Goal: Task Accomplishment & Management: Complete application form

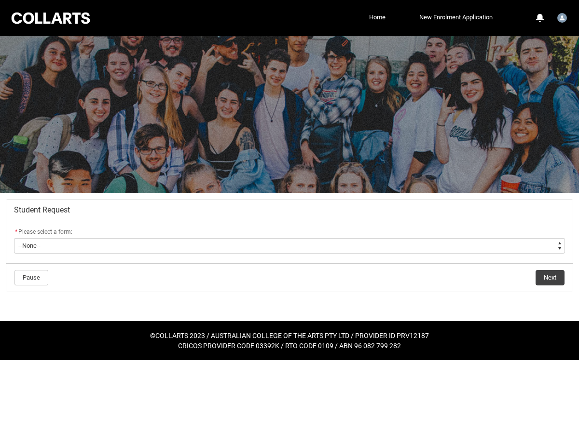
click at [239, 253] on flowruntime-screen-field "* Please select a form: * --None-- Academic Transcript Application to Appeal As…" at bounding box center [289, 241] width 563 height 31
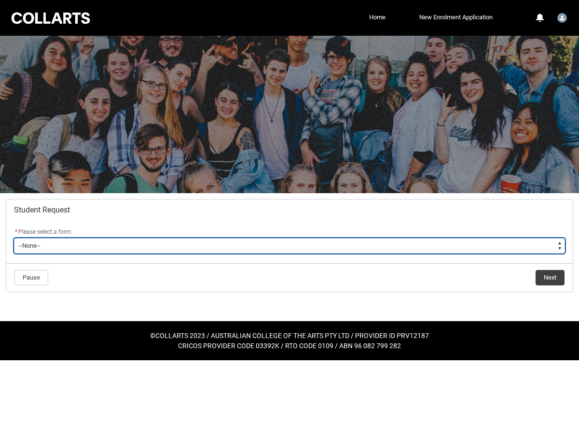
click at [235, 246] on select "--None-- Academic Transcript Application to Appeal Assignment Extension Change …" at bounding box center [289, 245] width 551 height 15
type lightning-select "Withdraw_Cancel_Enrolment_Choice"
click at [14, 238] on select "--None-- Academic Transcript Application to Appeal Assignment Extension Change …" at bounding box center [289, 245] width 551 height 15
select select "Withdraw_Cancel_Enrolment_Choice"
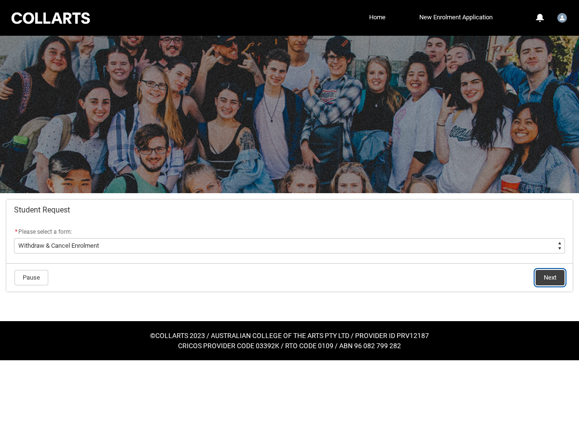
click at [556, 282] on button "Next" at bounding box center [550, 277] width 29 height 15
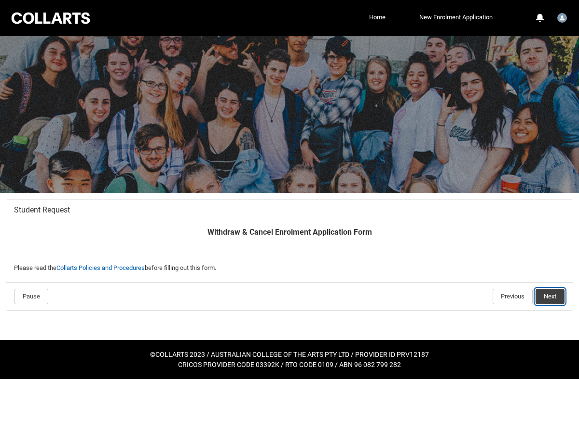
click at [548, 293] on button "Next" at bounding box center [550, 296] width 29 height 15
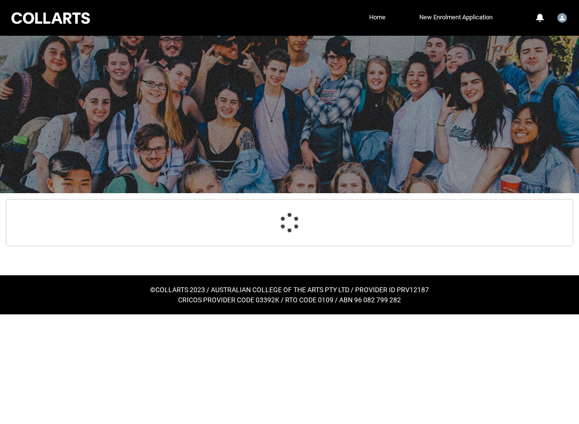
scroll to position [103, 0]
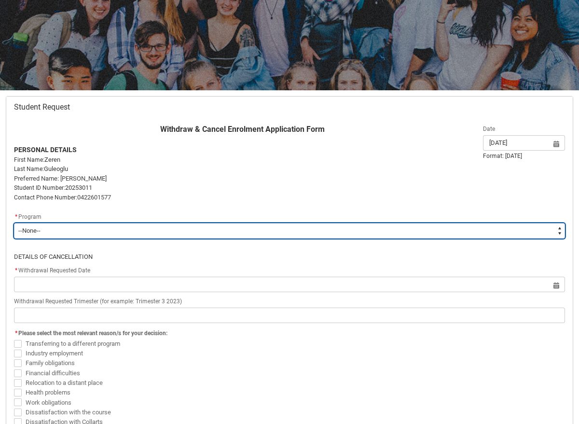
click at [301, 233] on select "--None-- Diploma of Music Production V2" at bounding box center [289, 230] width 551 height 15
click at [14, 223] on select "--None-- Diploma of Music Production V2" at bounding box center [289, 230] width 551 height 15
click at [301, 233] on select "--None-- Diploma of Music Production V2" at bounding box center [289, 230] width 551 height 15
type lightning-select "recordPicklist_ProgramEnrollment.a0jOZ0000053WIDYA2"
click at [14, 223] on select "--None-- Diploma of Music Production V2" at bounding box center [289, 230] width 551 height 15
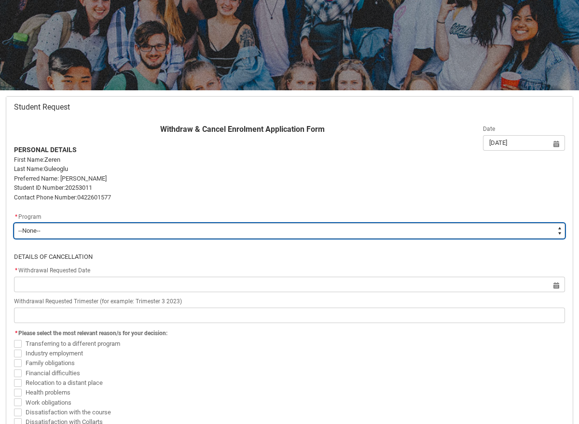
select select "recordPicklist_ProgramEnrollment.a0jOZ0000053WIDYA2"
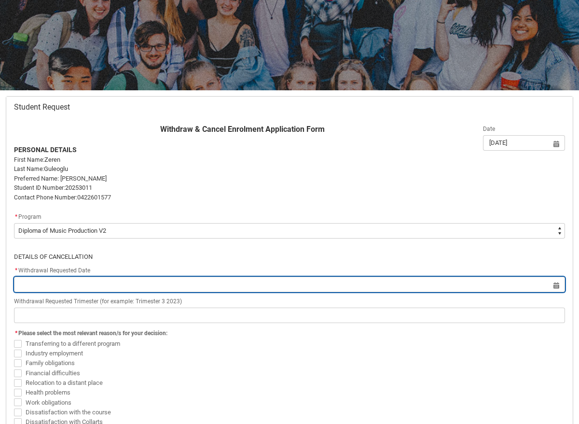
click at [284, 284] on input "Redu_Student_Request flow" at bounding box center [289, 284] width 551 height 15
select select "2025"
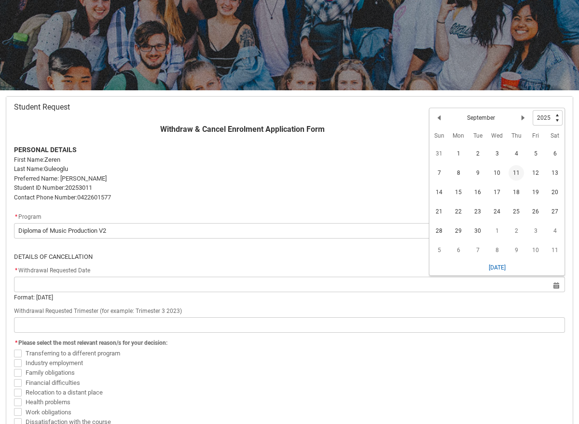
click at [514, 177] on span "11" at bounding box center [516, 172] width 15 height 15
type lightning-datepicker "[DATE]"
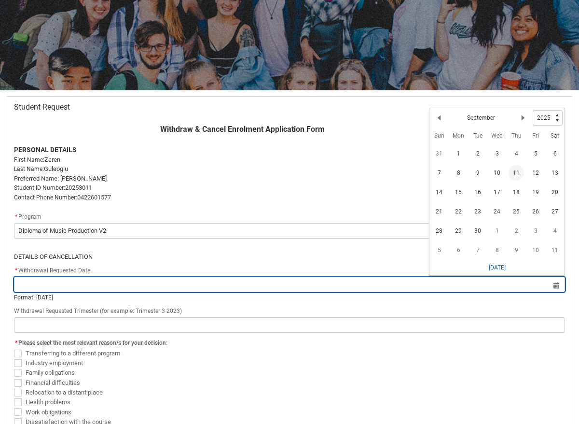
type lightning-input "[DATE]"
type input "[DATE]"
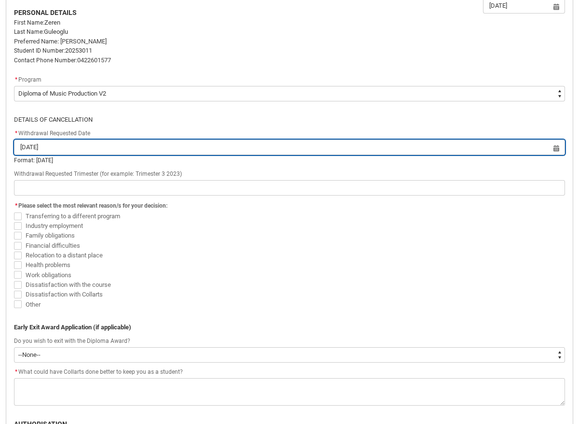
scroll to position [240, 0]
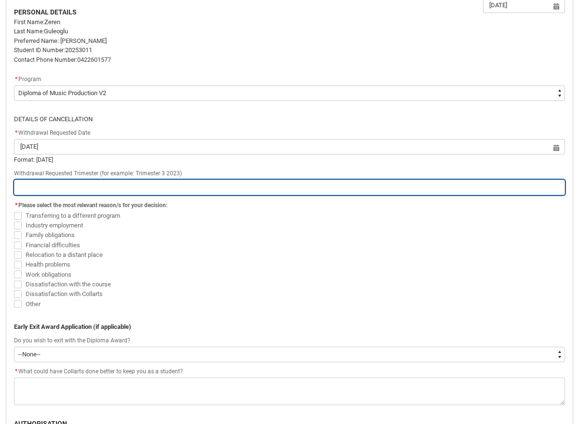
click at [146, 184] on input "Redu_Student_Request flow" at bounding box center [289, 187] width 551 height 15
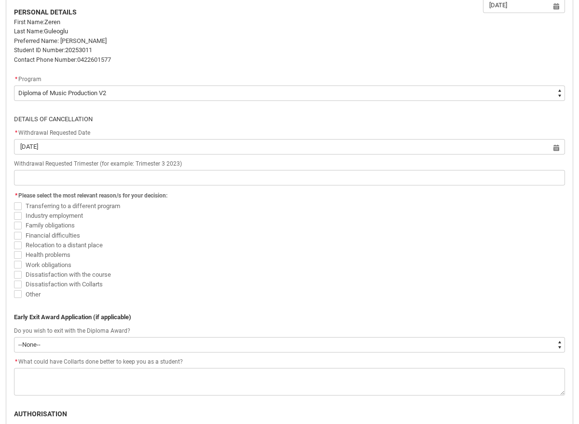
click at [18, 233] on span "Redu_Student_Request flow" at bounding box center [18, 236] width 8 height 8
click at [14, 230] on input "Financial difficulties" at bounding box center [14, 230] width 0 height 0
checkbox input "true"
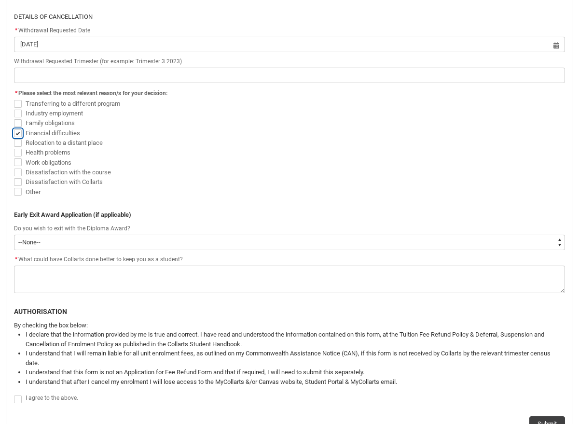
scroll to position [345, 0]
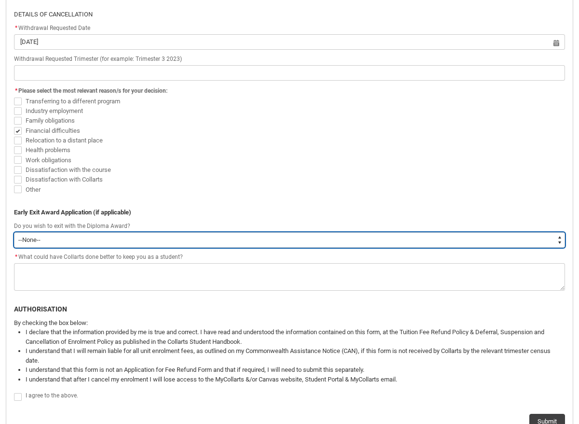
click at [39, 246] on select "--None-- Yes No" at bounding box center [289, 239] width 551 height 15
type lightning-select "Yes"
click at [14, 232] on select "--None-- Yes No" at bounding box center [289, 239] width 551 height 15
select select "Yes"
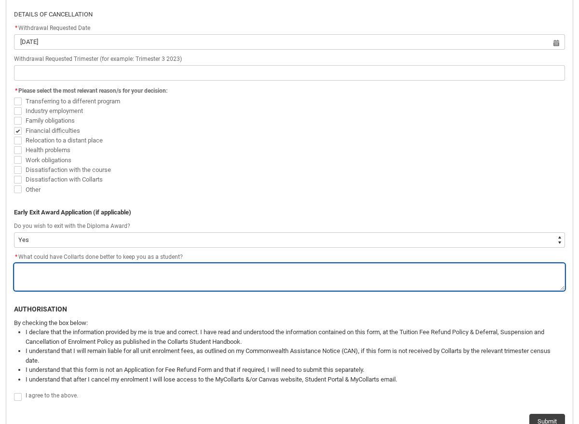
click at [44, 277] on textarea "*" at bounding box center [289, 277] width 551 height 28
type lightning-textarea "i"
type textarea "i"
type lightning-textarea "i"
type textarea "i"
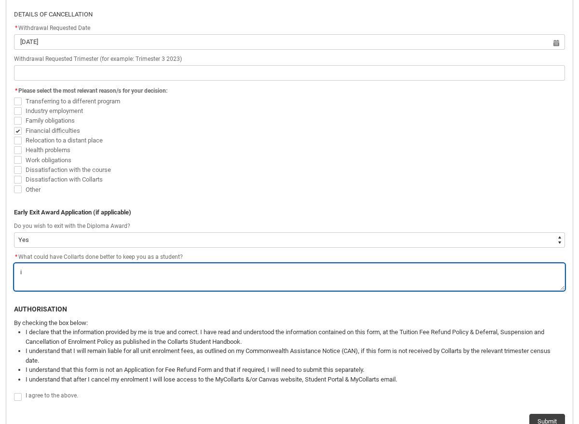
type lightning-textarea "i d"
type textarea "i d"
type lightning-textarea "i do"
type textarea "i do"
type lightning-textarea "i don"
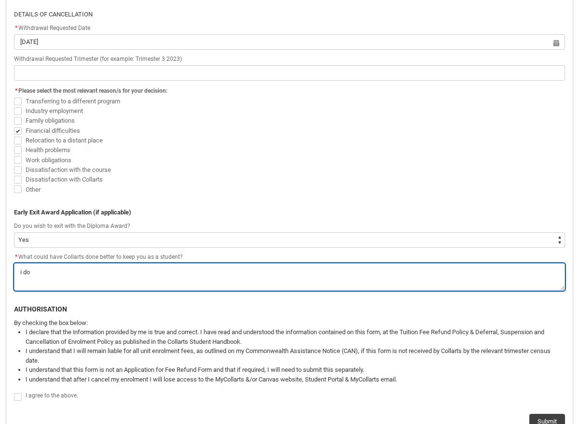
type textarea "i don"
type lightning-textarea "i dont"
type textarea "i dont"
type lightning-textarea "i dont"
type textarea "i dont"
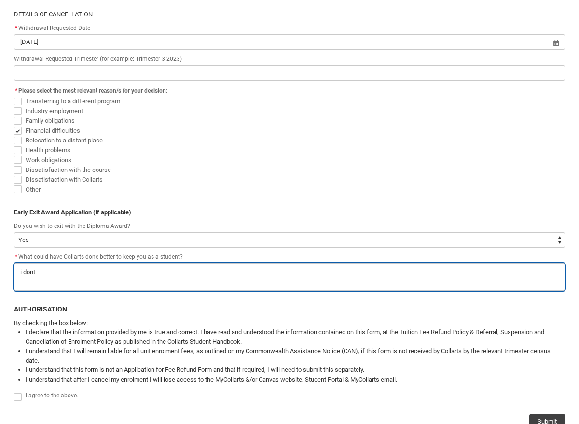
type lightning-textarea "i dont t"
type textarea "i dont t"
type lightning-textarea "i dont th"
type textarea "i dont th"
type lightning-textarea "i dont thi"
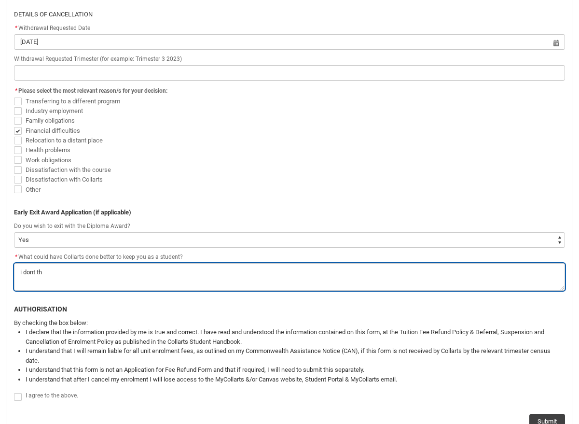
type textarea "i dont thi"
type lightning-textarea "i dont thii"
type textarea "i dont thii"
type lightning-textarea "i dont thiin"
type textarea "i dont thiin"
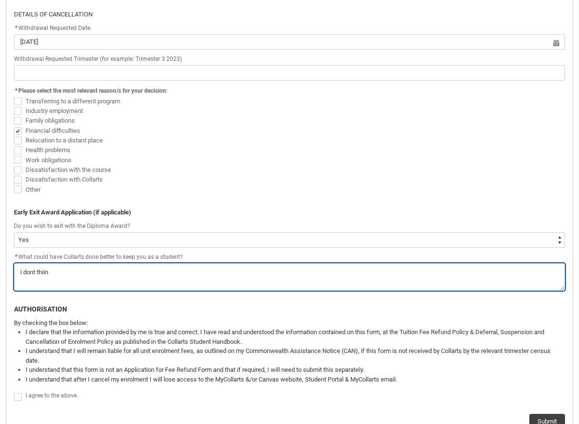
type lightning-textarea "i dont thiink"
type textarea "i dont thiink"
type lightning-textarea "i dont thiinkn"
type textarea "i dont thiinkn"
type lightning-textarea "i dont thiinkn"
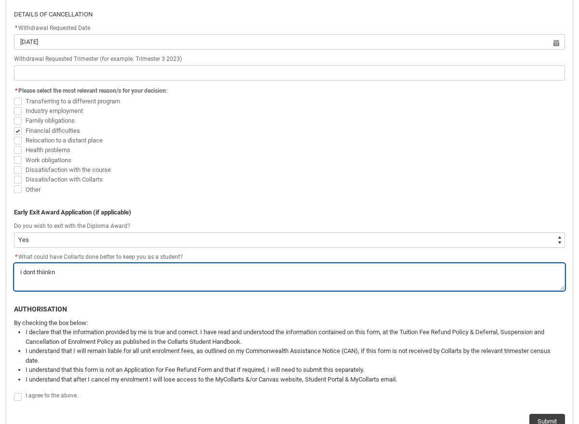
type textarea "i dont thiinkn"
type lightning-textarea "i dont thiinkn i"
type textarea "i dont thiinkn i"
type lightning-textarea "i dont thiinkn i"
type textarea "i dont thiinkn i"
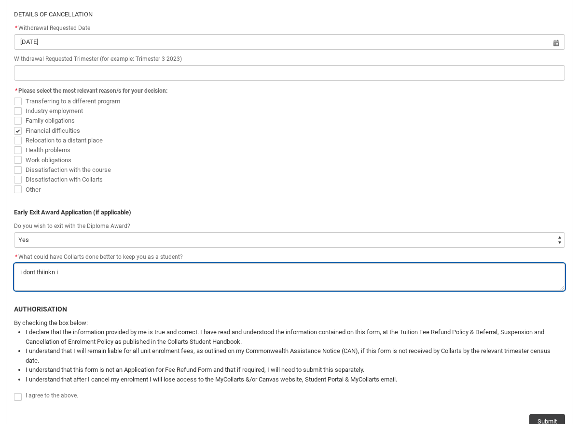
type lightning-textarea "i dont thiinkn i r"
type textarea "i dont thiinkn i r"
type lightning-textarea "i dont thiinkn i re"
type textarea "i dont thiinkn i re"
type lightning-textarea "i dont thiinkn i rec"
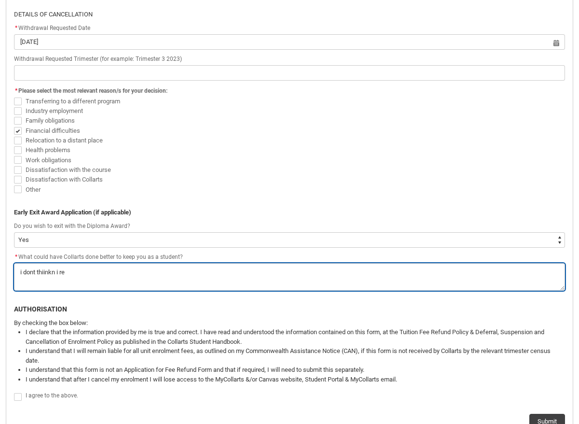
type textarea "i dont thiinkn i rec"
type lightning-textarea "i dont thiinkn i reci"
type textarea "i dont thiinkn i reci"
type lightning-textarea "i dont thiinkn i [PERSON_NAME]"
type textarea "i dont thiinkn i [PERSON_NAME]"
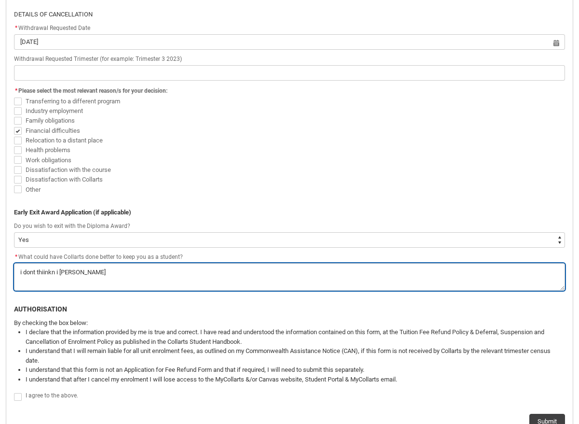
type lightning-textarea "i dont thiinkn i reciev"
type textarea "i dont thiinkn i reciev"
type lightning-textarea "i dont thiinkn i recieve"
type textarea "i dont thiinkn i recieve"
type lightning-textarea "i dont thiinkn i recieved"
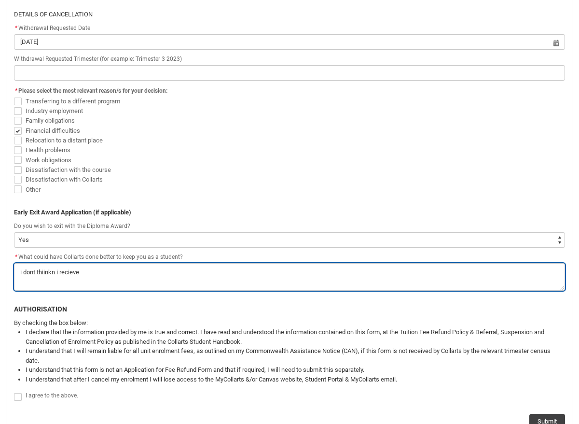
type textarea "i dont thiinkn i recieved"
type lightning-textarea "i dont thiinkn i recieved"
type textarea "i dont thiinkn i recieved"
type lightning-textarea "i dont thiinkn i recieved e"
type textarea "i dont thiinkn i recieved e"
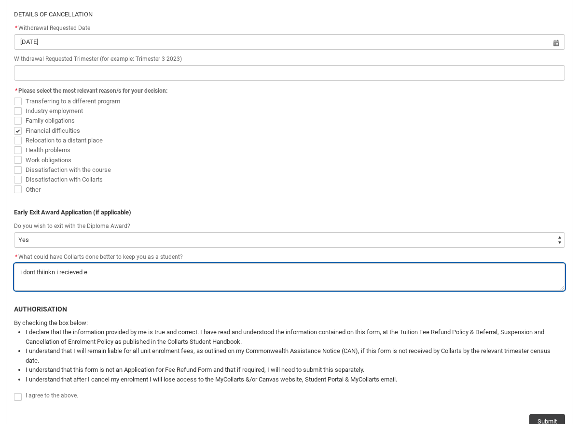
type lightning-textarea "i dont thiinkn i recieved en"
type textarea "i dont thiinkn i recieved en"
type lightning-textarea "i dont thiinkn i recieved eno"
type textarea "i dont thiinkn i recieved eno"
type lightning-textarea "i dont thiinkn i recieved enou"
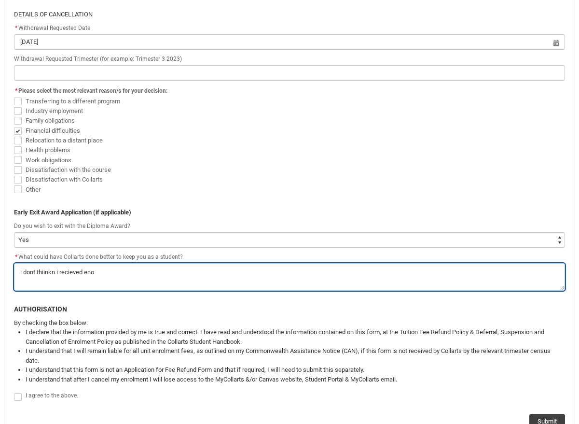
type textarea "i dont thiinkn i recieved enou"
type lightning-textarea "i dont thiinkn i recieved enoug"
type textarea "i dont thiinkn i recieved enoug"
type lightning-textarea "i dont thiinkn i recieved enough"
type textarea "i dont thiinkn i recieved enough"
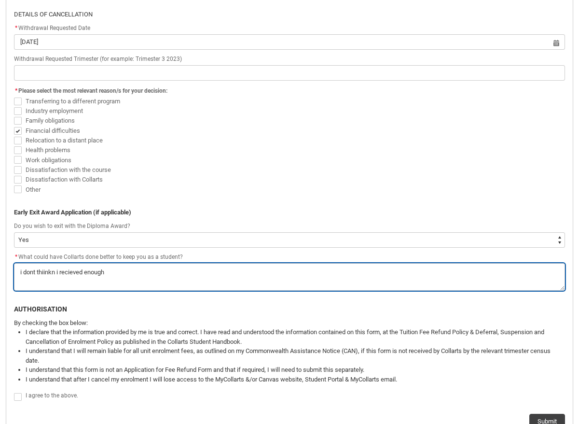
type lightning-textarea "i dont thiinkn i recieved enough"
type textarea "i dont thiinkn i recieved enough"
type lightning-textarea "i dont thiinkn i recieved enough u"
type textarea "i dont thiinkn i recieved enough u"
type lightning-textarea "i dont thiinkn i recieved enough us"
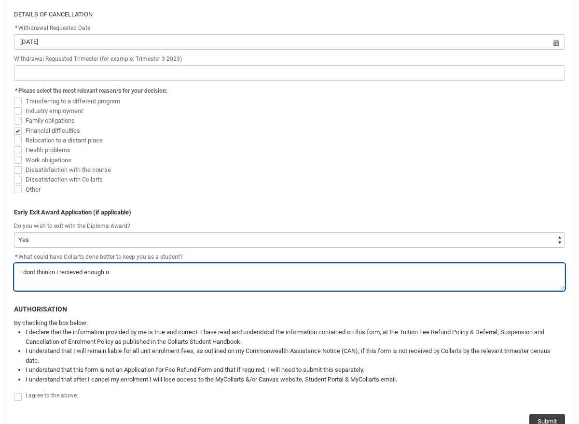
type textarea "i dont thiinkn i recieved enough us"
type lightning-textarea "i dont thiinkn i recieved enough u"
type textarea "i dont thiinkn i recieved enough u"
type lightning-textarea "i dont thiinkn i recieved enough"
type textarea "i dont thiinkn i recieved enough"
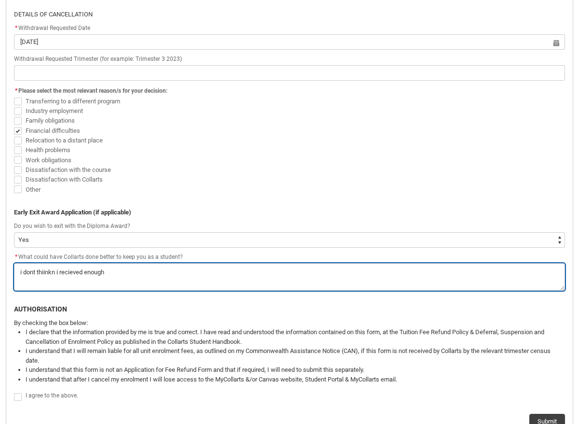
type lightning-textarea "i dont thiinkn i recieved enough s"
type textarea "i dont thiinkn i recieved enough s"
type lightning-textarea "i dont thiinkn i recieved enough su"
type textarea "i dont thiinkn i recieved enough su"
type lightning-textarea "i dont thiinkn i recieved enough sup"
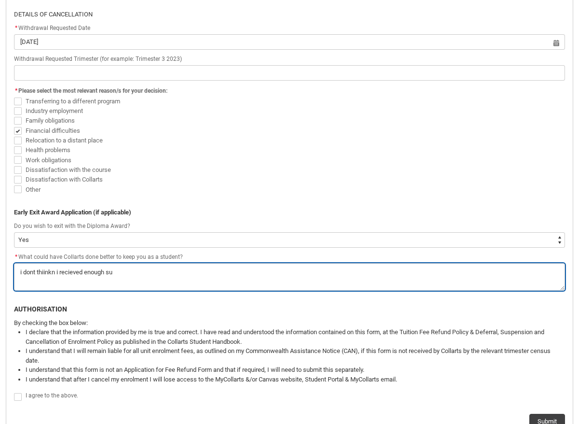
type textarea "i dont thiinkn i recieved enough sup"
type lightning-textarea "i dont thiinkn i recieved enough supp"
type textarea "i dont thiinkn i recieved enough supp"
type lightning-textarea "i dont thiinkn i recieved enough suppo"
type textarea "i dont thiinkn i recieved enough suppo"
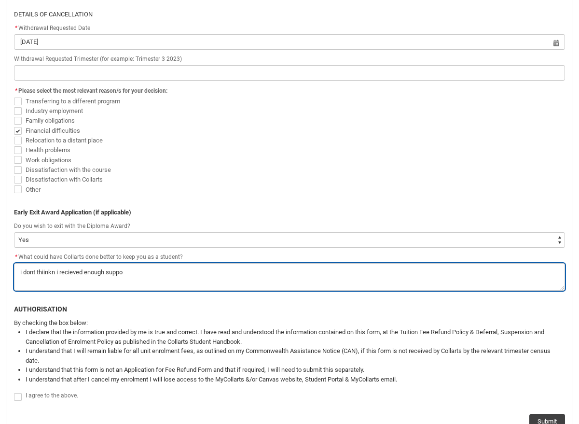
type lightning-textarea "i dont thiinkn i recieved enough suppor"
type textarea "i dont thiinkn i recieved enough suppor"
type lightning-textarea "i dont thiinkn i recieved enough support"
type textarea "i dont thiinkn i recieved enough support"
type lightning-textarea "i dont thiinkn i recieved enough support"
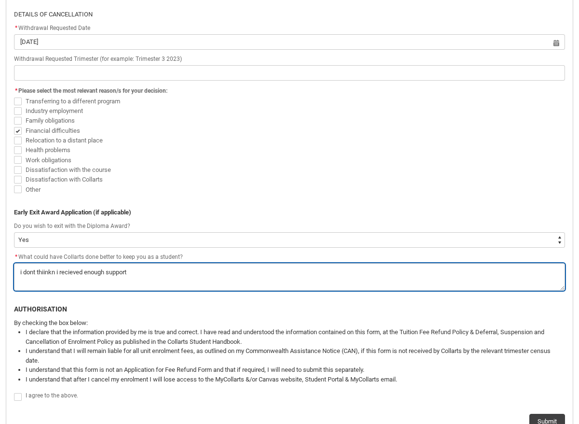
type textarea "i dont thiinkn i recieved enough support"
type lightning-textarea "i dont thiinkn i recieved enough support i"
type textarea "i dont thiinkn i recieved enough support i"
type lightning-textarea "i dont thiinkn i recieved enough support ie"
type textarea "i dont thiinkn i recieved enough support ie"
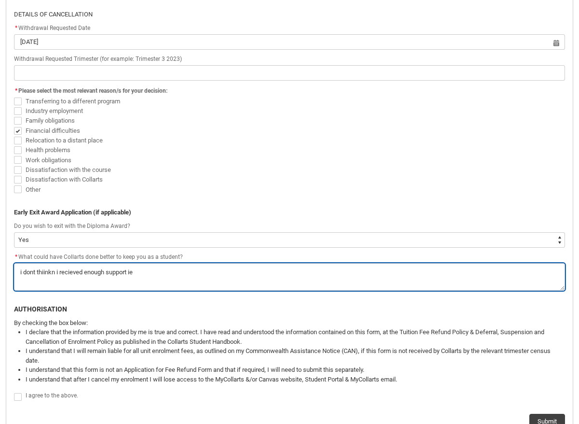
type lightning-textarea "i dont thiinkn i recieved enough support i"
type textarea "i dont thiinkn i recieved enough support i"
type lightning-textarea "i dont thiinkn i recieved enough support"
type textarea "i dont thiinkn i recieved enough support"
type lightning-textarea "i dont thiinkn i recieved enough support"
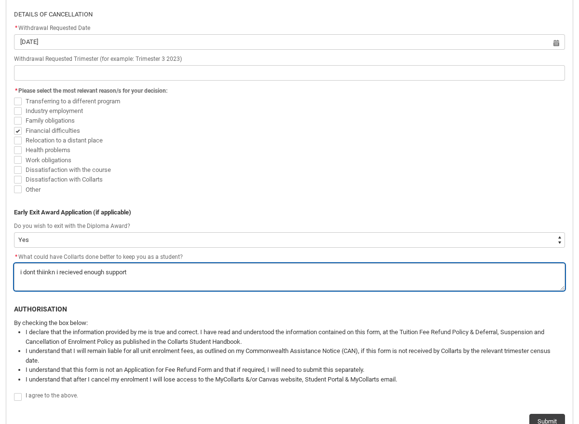
type textarea "i dont thiinkn i recieved enough support"
type lightning-textarea "i dont thiinkn i recieved enough support"
type textarea "i dont thiinkn i recieved enough support"
type lightning-textarea "i dont thiinkn i recieved enough support w"
type textarea "i dont thiinkn i recieved enough support w"
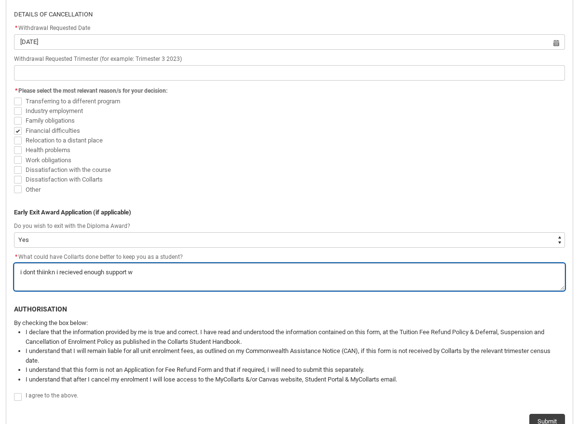
type lightning-textarea "i dont thiinkn i recieved enough support"
type textarea "i dont thiinkn i recieved enough support"
type lightning-textarea "i dont thiinkn i recieved enough support"
type textarea "i dont thiinkn i recieved enough support"
type lightning-textarea "i dont thiinkn i recieved enough support w"
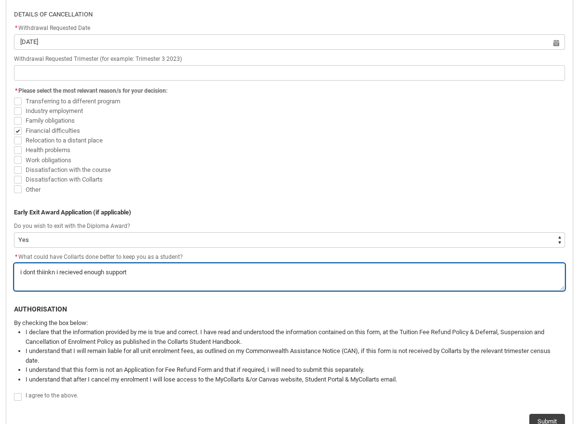
type textarea "i dont thiinkn i recieved enough support w"
type lightning-textarea "i dont thiinkn i recieved enough support wi"
type textarea "i dont thiinkn i recieved enough support wi"
type lightning-textarea "i dont thiinkn i recieved enough support wit"
type textarea "i dont thiinkn i recieved enough support wit"
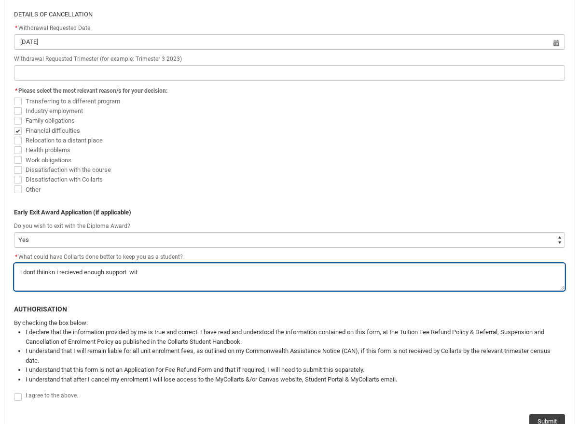
type lightning-textarea "i dont thiinkn i recieved enough support with"
type textarea "i dont thiinkn i recieved enough support with"
type lightning-textarea "i dont thiinkn i recieved enough support with"
type textarea "i dont thiinkn i recieved enough support with"
type lightning-textarea "i dont thiinkn i recieved enough support with m"
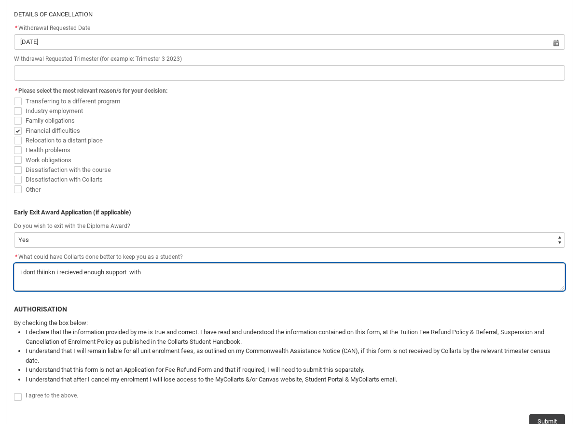
type textarea "i dont thiinkn i recieved enough support with m"
type lightning-textarea "i dont thiinkn i recieved enough support with my"
type textarea "i dont thiinkn i recieved enough support with my"
type lightning-textarea "i dont thiinkn i recieved enough support with my"
type textarea "i dont thiinkn i recieved enough support with my"
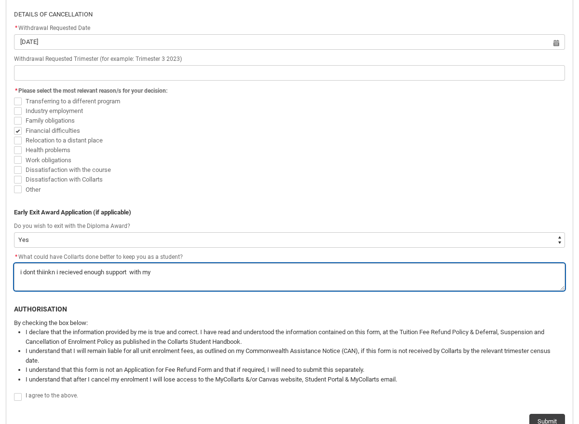
type lightning-textarea "i dont thiinkn i recieved enough support with my a"
type textarea "i dont thiinkn i recieved enough support with my a"
type lightning-textarea "i dont thiinkn i recieved enough support with my ad"
type textarea "i dont thiinkn i recieved enough support with my ad"
type lightning-textarea "i dont thiinkn i recieved enough support with my adh"
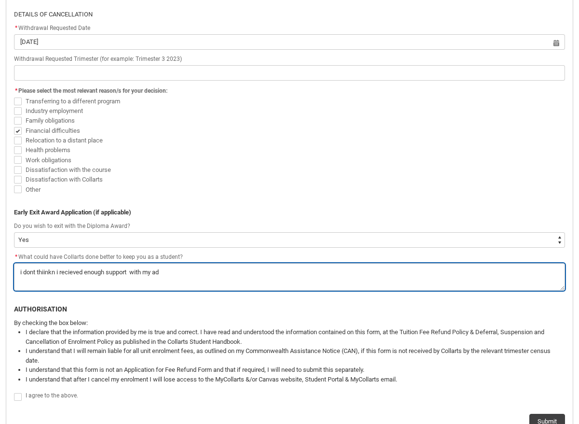
type textarea "i dont thiinkn i recieved enough support with my adh"
type lightning-textarea "i dont thiinkn i recieved enough support with my [MEDICAL_DATA]"
type textarea "i dont thiinkn i recieved enough support with my [MEDICAL_DATA]"
type lightning-textarea "i dont thiinkn i recieved enough support with my [MEDICAL_DATA]"
type textarea "i dont thiinkn i recieved enough support with my [MEDICAL_DATA]"
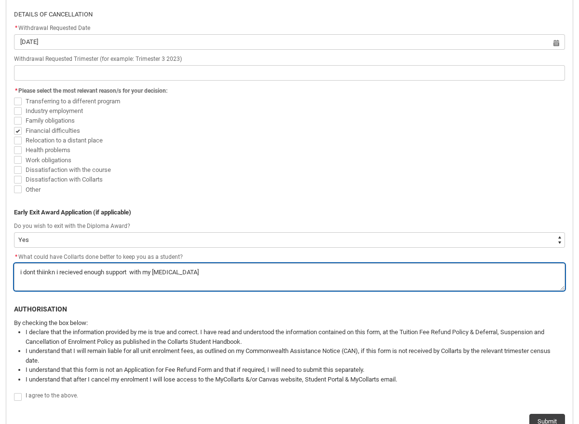
type lightning-textarea "i dont thiinkn i recieved enough support with my [MEDICAL_DATA] a"
type textarea "i dont thiinkn i recieved enough support with my [MEDICAL_DATA] a"
type lightning-textarea "i dont thiinkn i recieved enough support with my [MEDICAL_DATA] an"
type textarea "i dont thiinkn i recieved enough support with my [MEDICAL_DATA] an"
type lightning-textarea "i dont thiinkn i recieved enough support with my [MEDICAL_DATA] and"
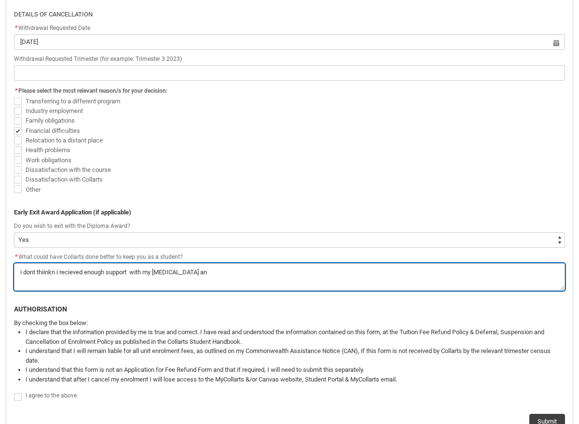
type textarea "i dont thiinkn i recieved enough support with my [MEDICAL_DATA] and"
type lightning-textarea "i dont thiinkn i recieved enough support with my [MEDICAL_DATA] and"
type textarea "i dont thiinkn i recieved enough support with my [MEDICAL_DATA] and"
type lightning-textarea "i dont thiinkn i recieved enough support with my [MEDICAL_DATA] and a"
type textarea "i dont thiinkn i recieved enough support with my [MEDICAL_DATA] and a"
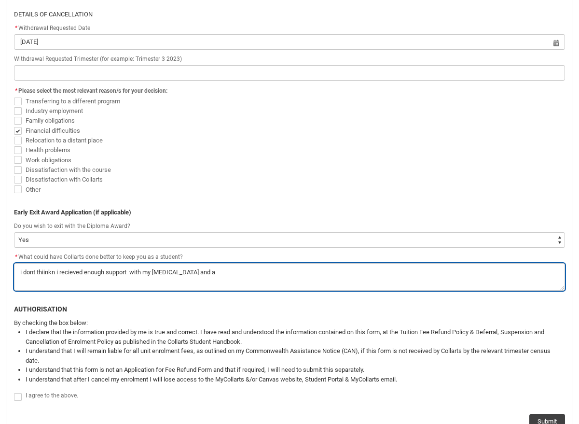
type lightning-textarea "i dont thiinkn i recieved enough support with my [MEDICAL_DATA] and as"
type textarea "i dont thiinkn i recieved enough support with my [MEDICAL_DATA] and as"
type lightning-textarea "i dont thiinkn i recieved enough support with my [MEDICAL_DATA] and asi"
type textarea "i dont thiinkn i recieved enough support with my [MEDICAL_DATA] and asi"
type lightning-textarea "i dont thiinkn i recieved enough support with my [MEDICAL_DATA] and asig"
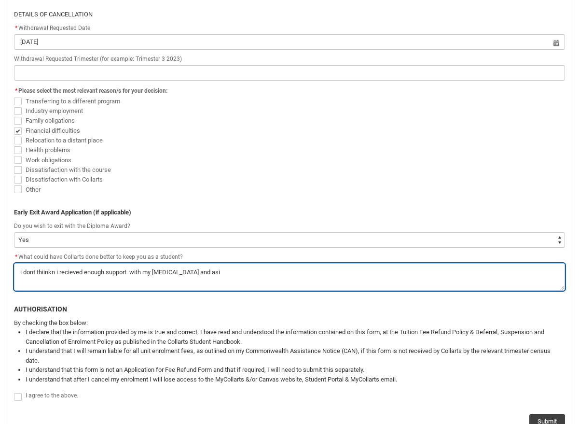
type textarea "i dont thiinkn i recieved enough support with my [MEDICAL_DATA] and asig"
type lightning-textarea "i dont thiinkn i recieved enough support with my [MEDICAL_DATA] and asign"
type textarea "i dont thiinkn i recieved enough support with my [MEDICAL_DATA] and asign"
type lightning-textarea "i dont thiinkn i recieved enough support with my [MEDICAL_DATA] and asignm"
type textarea "i dont thiinkn i recieved enough support with my [MEDICAL_DATA] and asignm"
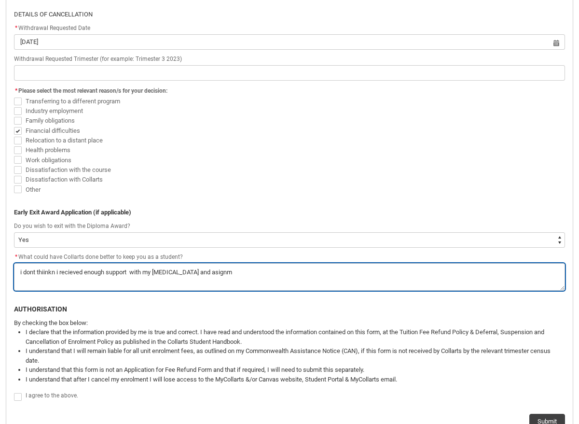
type lightning-textarea "i dont thiinkn i recieved enough support with my [MEDICAL_DATA] and asignme"
type textarea "i dont thiinkn i recieved enough support with my [MEDICAL_DATA] and asignme"
type lightning-textarea "i dont thiinkn i recieved enough support with my [MEDICAL_DATA] and asignmen"
type textarea "i dont thiinkn i recieved enough support with my [MEDICAL_DATA] and asignmen"
type lightning-textarea "i dont thiinkn i recieved enough support with my [MEDICAL_DATA] and asignment"
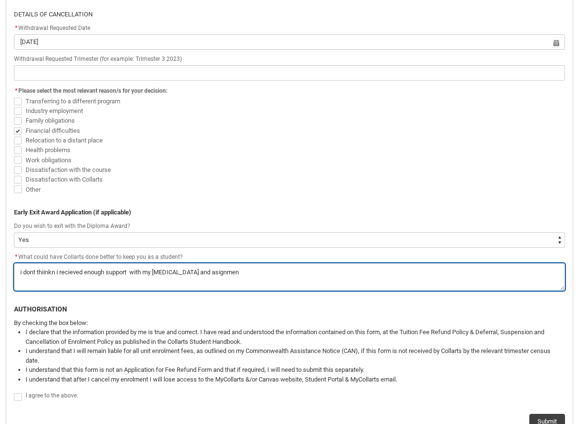
type textarea "i dont thiinkn i recieved enough support with my [MEDICAL_DATA] and asignment"
type lightning-textarea "i dont thiinkn i recieved enough support with my [MEDICAL_DATA] and asignment"
type textarea "i dont thiinkn i recieved enough support with my [MEDICAL_DATA] and asignment"
type lightning-textarea "i dont thiinkn i recieved enough support with my [MEDICAL_DATA] and asignment"
type textarea "i dont thiinkn i recieved enough support with my [MEDICAL_DATA] and asignment"
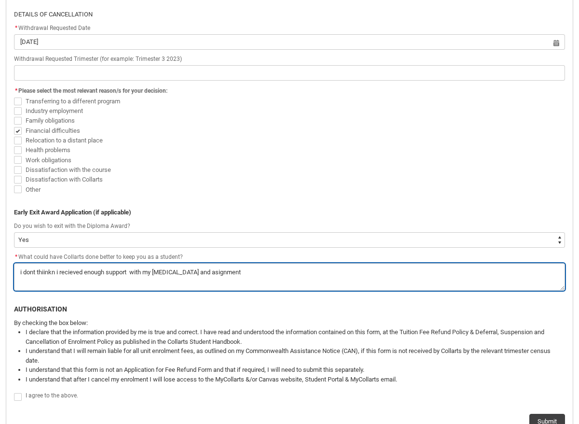
type lightning-textarea "i dont thiinkn i recieved enough support with my [MEDICAL_DATA] and asignments"
type textarea "i dont thiinkn i recieved enough support with my [MEDICAL_DATA] and asignments"
type lightning-textarea "i dont thiinkn i recieved enough support with my [MEDICAL_DATA] and asignments"
type textarea "i dont thiinkn i recieved enough support with my [MEDICAL_DATA] and asignments"
type lightning-textarea "i dont thiinkn i recieved enough support with my [MEDICAL_DATA] and asignments"
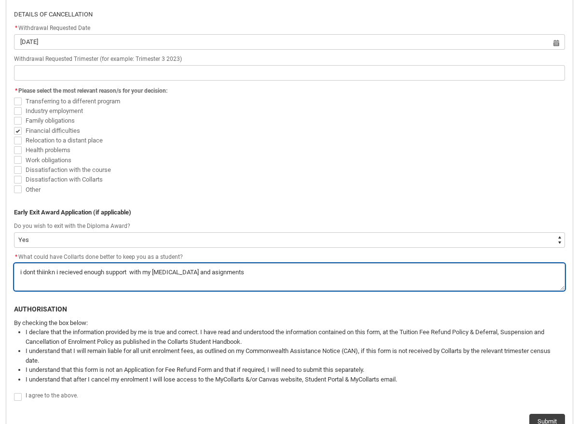
type textarea "i dont thiinkn i recieved enough support with my [MEDICAL_DATA] and asignments"
type lightning-textarea "i dont thiinkn i recieved enough support with my [MEDICAL_DATA] and asignment"
type textarea "i dont thiinkn i recieved enough support with my [MEDICAL_DATA] and asignment"
type lightning-textarea "i dont thiinkn i recieved enough support with my [MEDICAL_DATA] and asignmen"
type textarea "i dont thiinkn i recieved enough support with my [MEDICAL_DATA] and asignmen"
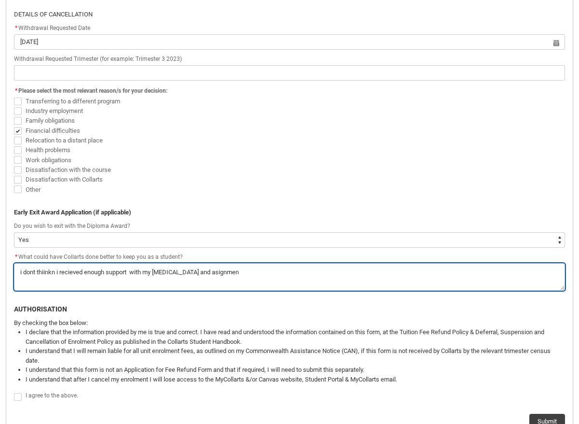
type lightning-textarea "i dont thiinkn i recieved enough support with my [MEDICAL_DATA] and asignme"
type textarea "i dont thiinkn i recieved enough support with my [MEDICAL_DATA] and asignme"
type lightning-textarea "i dont thiinkn i recieved enough support with my [MEDICAL_DATA] and asignm"
type textarea "i dont thiinkn i recieved enough support with my [MEDICAL_DATA] and asignm"
type lightning-textarea "i dont thiinkn i recieved enough support with my [MEDICAL_DATA] and asign"
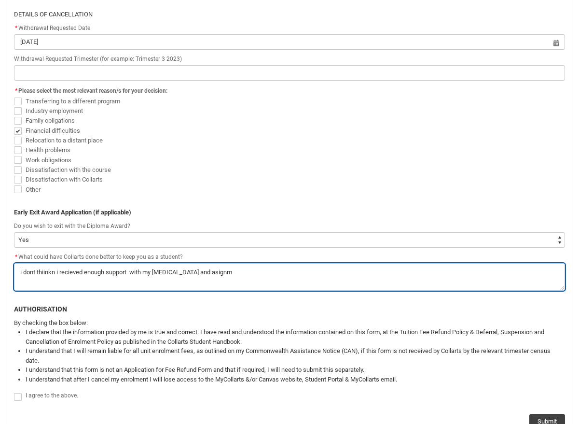
type textarea "i dont thiinkn i recieved enough support with my [MEDICAL_DATA] and asign"
type lightning-textarea "i dont thiinkn i recieved enough support with my [MEDICAL_DATA] and asig"
type textarea "i dont thiinkn i recieved enough support with my [MEDICAL_DATA] and asig"
type lightning-textarea "i dont thiinkn i recieved enough support with my [MEDICAL_DATA] and asi"
type textarea "i dont thiinkn i recieved enough support with my [MEDICAL_DATA] and asi"
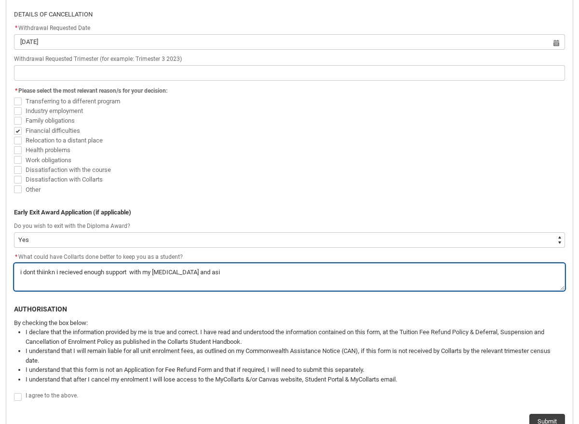
type lightning-textarea "i dont thiinkn i recieved enough support with my [MEDICAL_DATA] and as"
type textarea "i dont thiinkn i recieved enough support with my [MEDICAL_DATA] and as"
type lightning-textarea "i dont thiinkn i recieved enough support with my [MEDICAL_DATA] and a"
type textarea "i dont thiinkn i recieved enough support with my [MEDICAL_DATA] and a"
type lightning-textarea "i dont thiinkn i recieved enough support with my [MEDICAL_DATA] and ac"
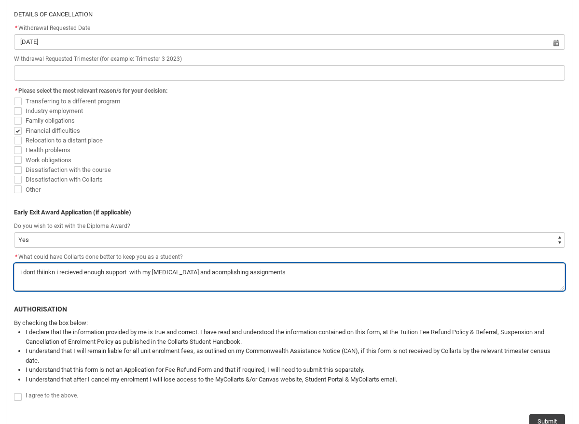
click at [194, 277] on textarea "*" at bounding box center [289, 277] width 551 height 28
click at [194, 274] on textarea "*" at bounding box center [289, 277] width 551 height 28
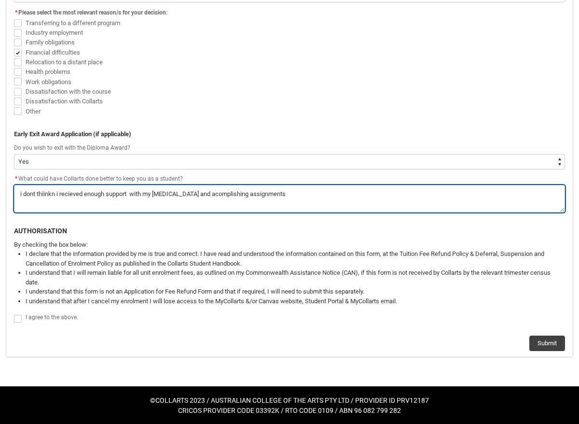
scroll to position [424, 0]
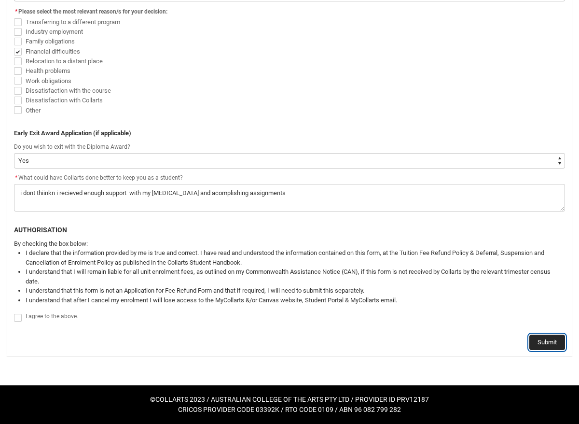
click at [532, 343] on button "Submit" at bounding box center [547, 341] width 36 height 15
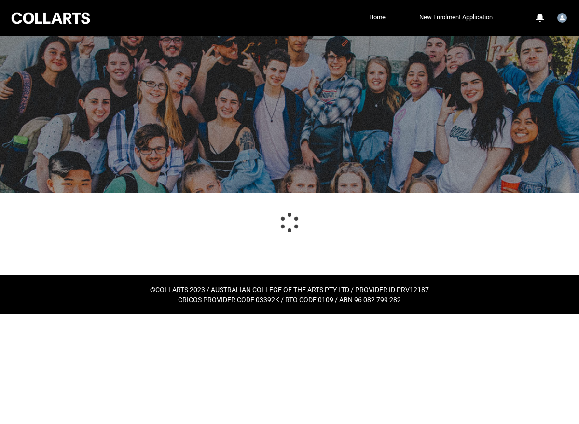
scroll to position [434, 0]
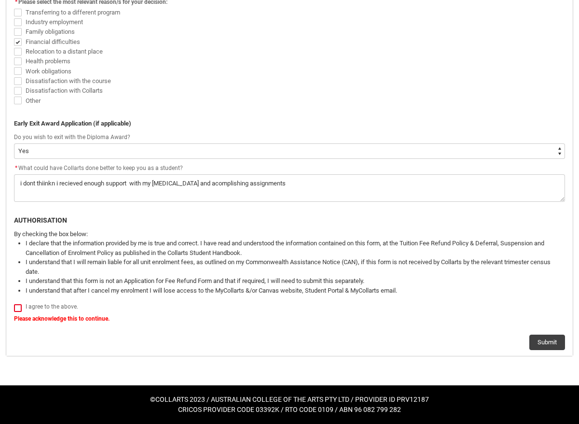
click at [20, 304] on span "Redu_Student_Request flow" at bounding box center [18, 308] width 8 height 8
click at [14, 303] on input "Redu_Student_Request flow" at bounding box center [14, 302] width 0 height 0
click at [542, 344] on button "Submit" at bounding box center [547, 341] width 36 height 15
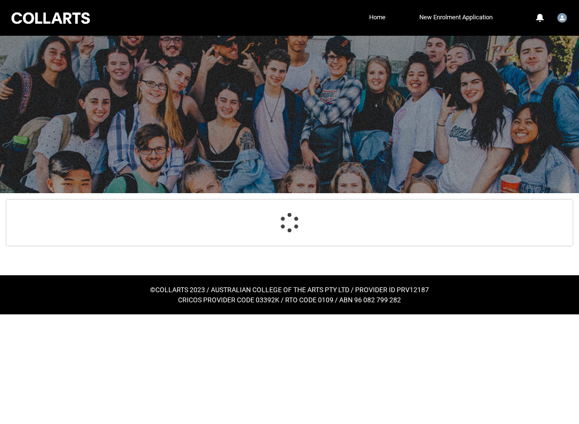
scroll to position [0, 0]
